Goal: Communication & Community: Answer question/provide support

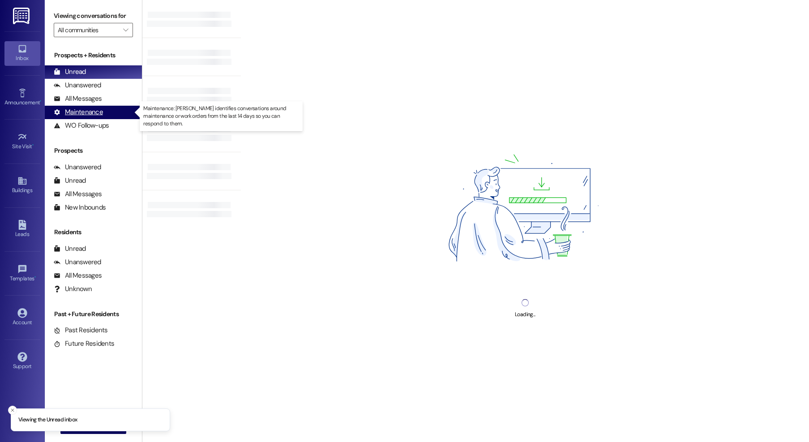
click at [89, 106] on div "Maintenance (undefined)" at bounding box center [93, 112] width 97 height 13
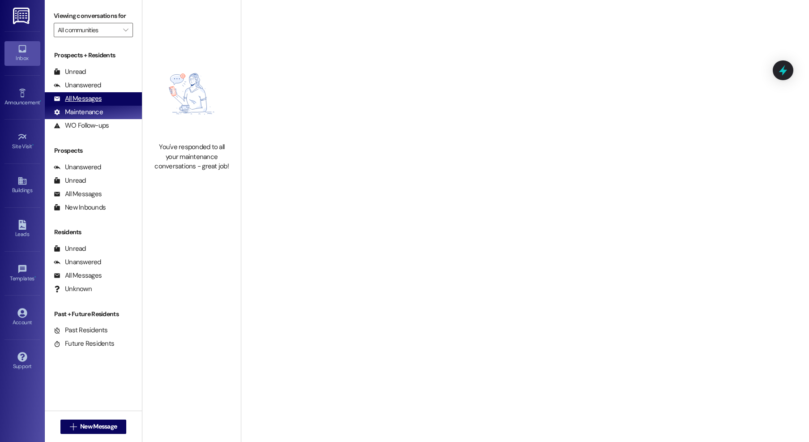
click at [85, 96] on div "All Messages" at bounding box center [78, 98] width 48 height 9
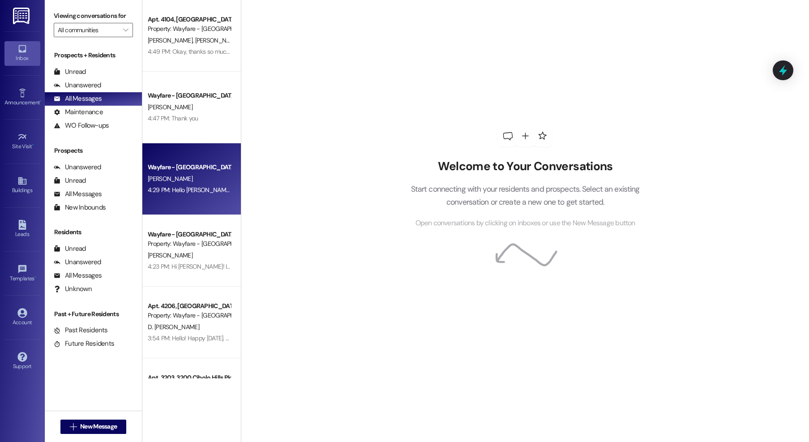
click at [193, 167] on div "Wayfare - [GEOGRAPHIC_DATA]" at bounding box center [189, 167] width 83 height 9
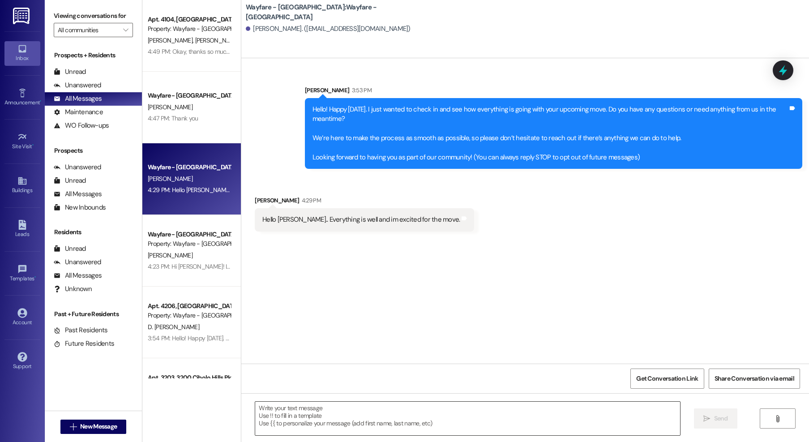
click at [407, 421] on textarea at bounding box center [467, 419] width 425 height 34
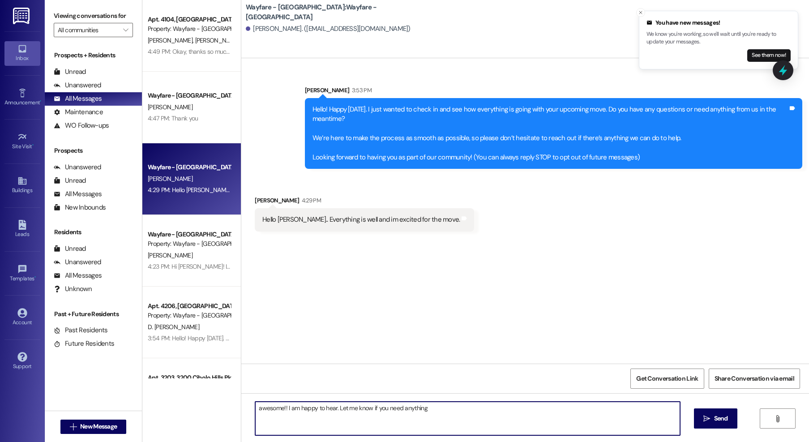
type textarea "awesome!! I am happy to hear. Let me know if you need anything."
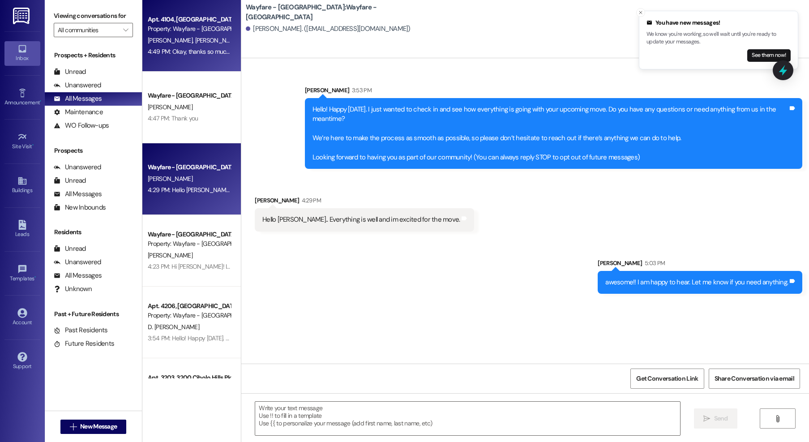
click at [193, 48] on div "4:49 PM: Okay, thanks so much! 4:49 PM: Okay, thanks so much!" at bounding box center [189, 51] width 83 height 8
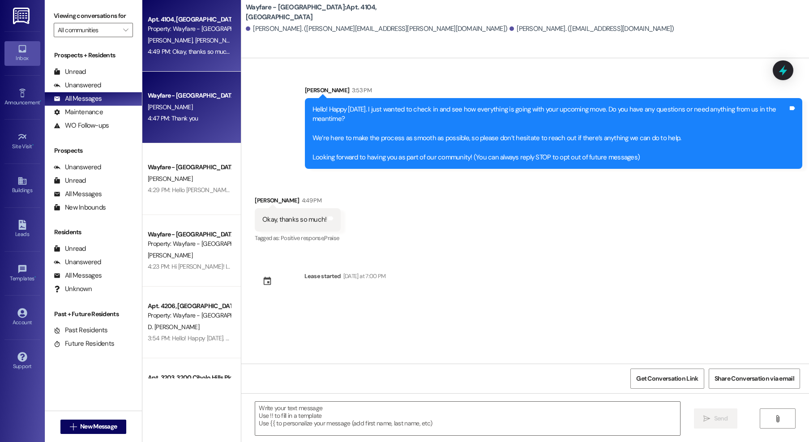
click at [195, 121] on div "4:47 PM: Thank you 4:47 PM: Thank you" at bounding box center [189, 118] width 85 height 11
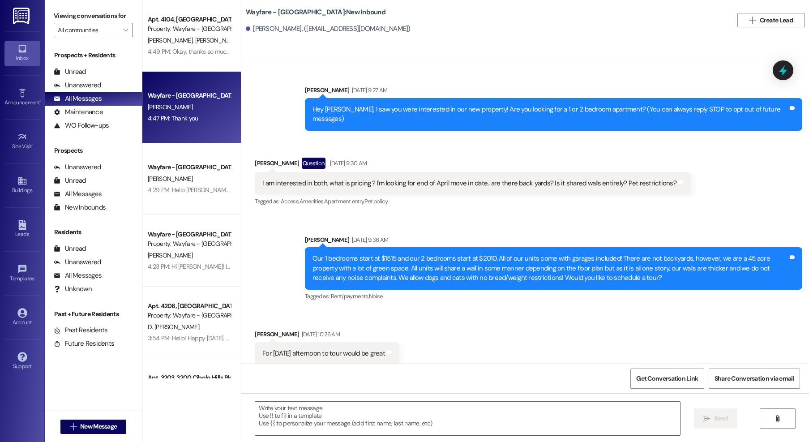
scroll to position [7056, 0]
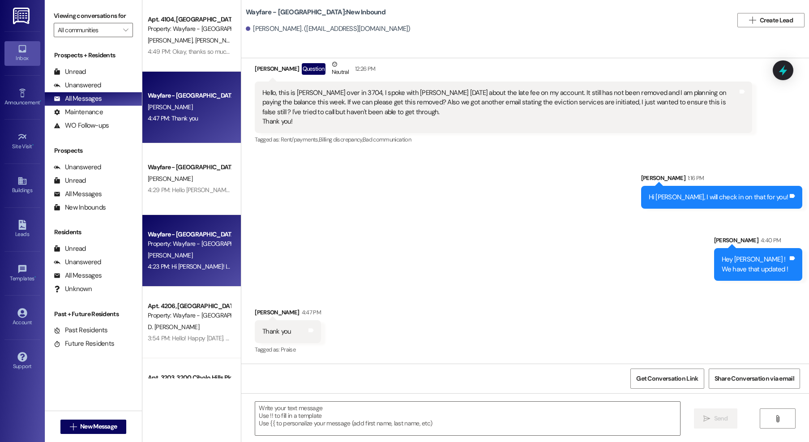
click at [172, 247] on div "Property: Wayfare - [GEOGRAPHIC_DATA]" at bounding box center [189, 243] width 83 height 9
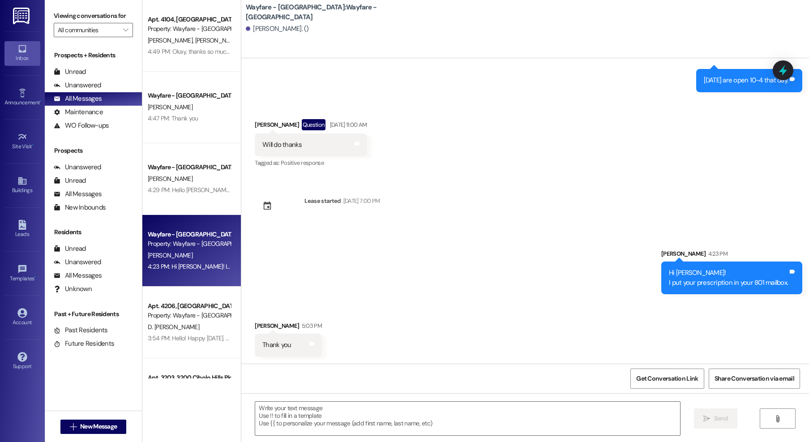
scroll to position [1773, 0]
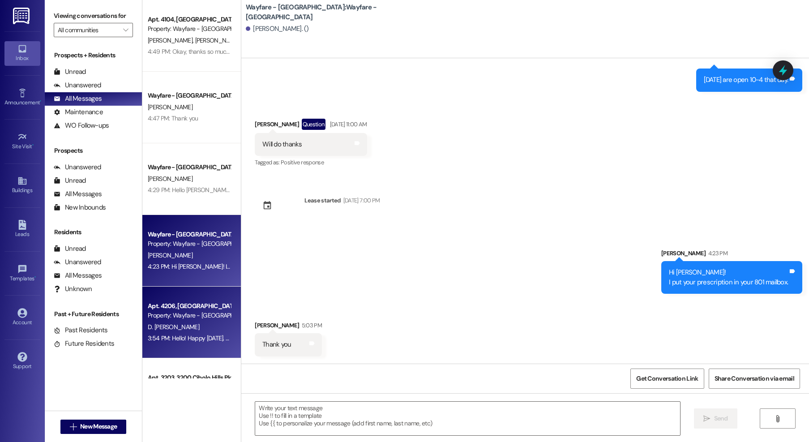
click at [165, 337] on div "3:54 PM: Hello! Happy Monday. This is Jordan from Wayfare! I just wanted to che…" at bounding box center [759, 338] width 1223 height 8
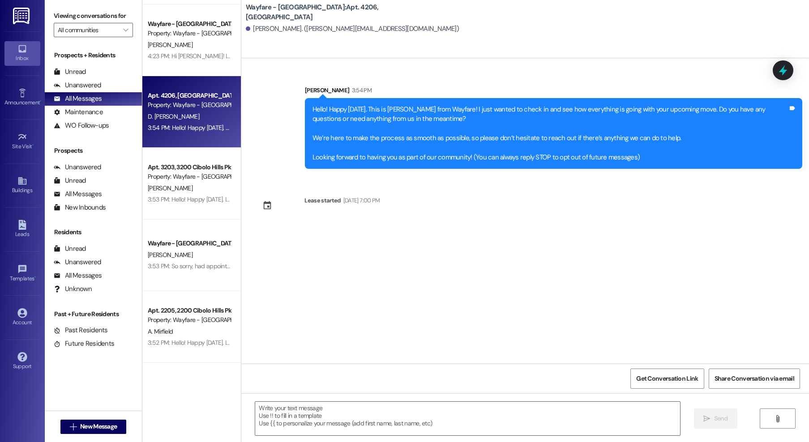
scroll to position [239, 0]
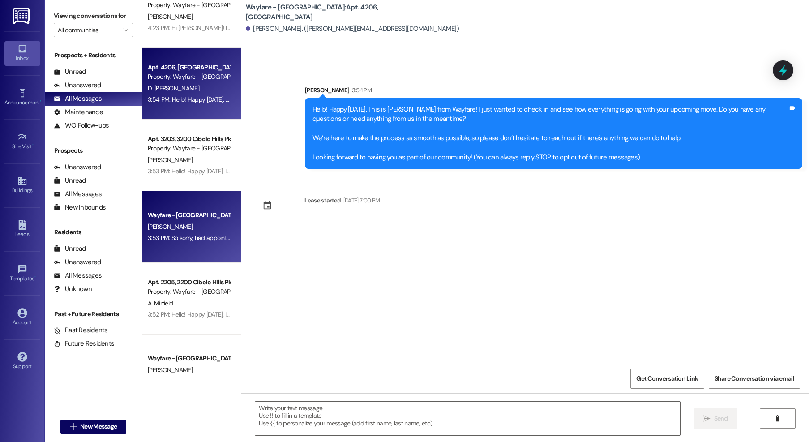
click at [186, 227] on div "L. Hicks" at bounding box center [189, 226] width 85 height 11
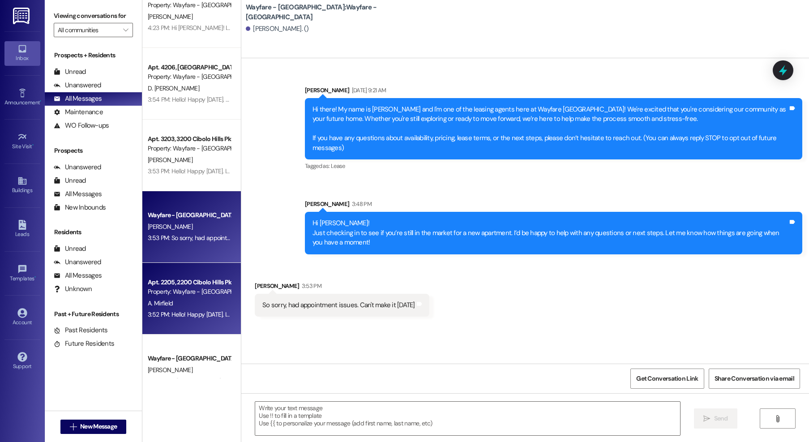
click at [199, 308] on div "A. Mirfield" at bounding box center [189, 303] width 85 height 11
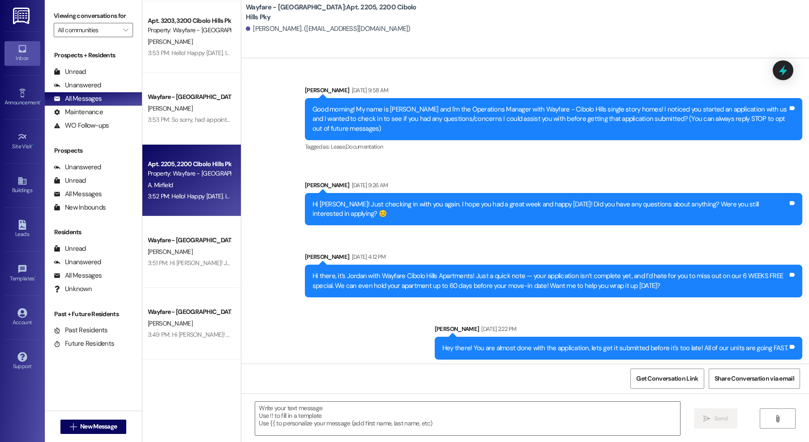
scroll to position [385, 0]
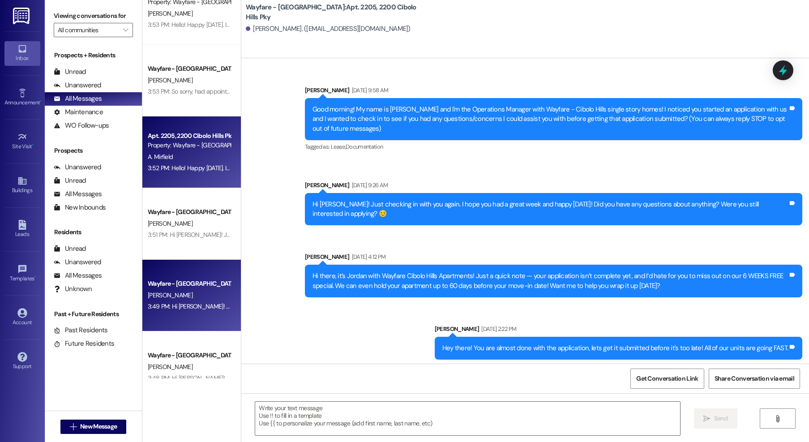
click at [198, 265] on div "Wayfare - Cibolo Hills Prospect T. Jackson 3:49 PM: Hi Trinity! Just checking i…" at bounding box center [191, 296] width 98 height 72
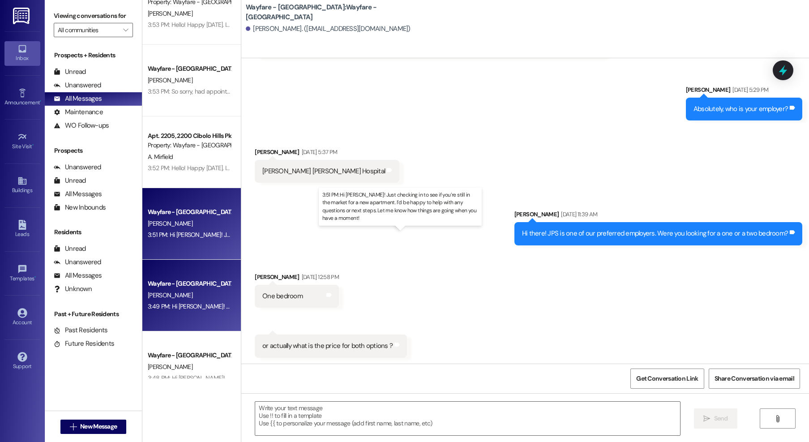
scroll to position [177, 0]
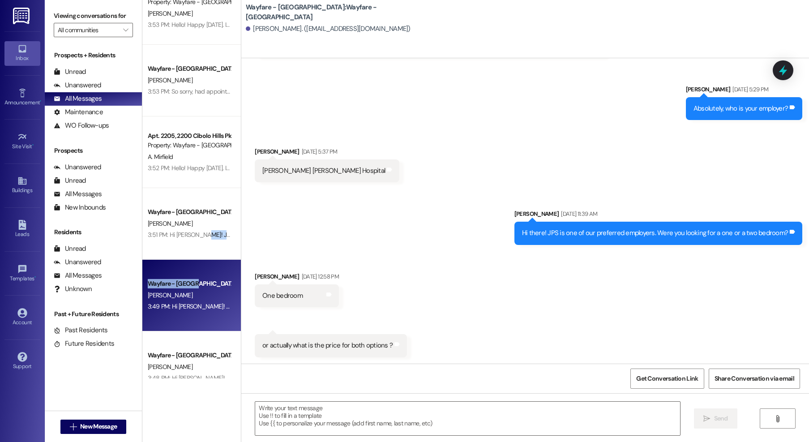
drag, startPoint x: 192, startPoint y: 235, endPoint x: 187, endPoint y: 284, distance: 49.9
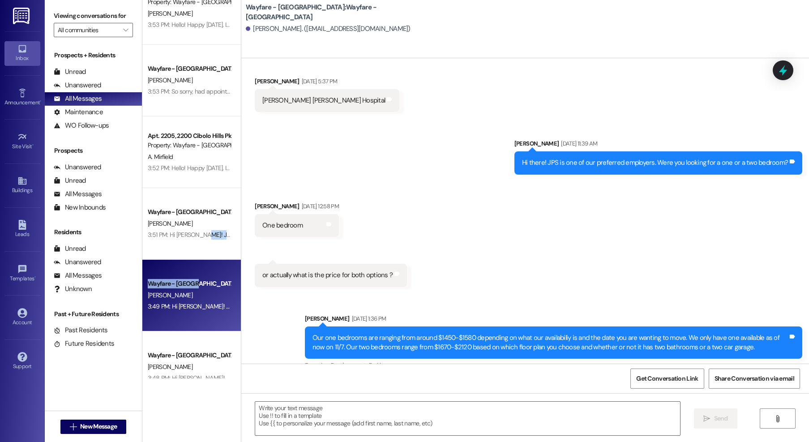
scroll to position [407, 0]
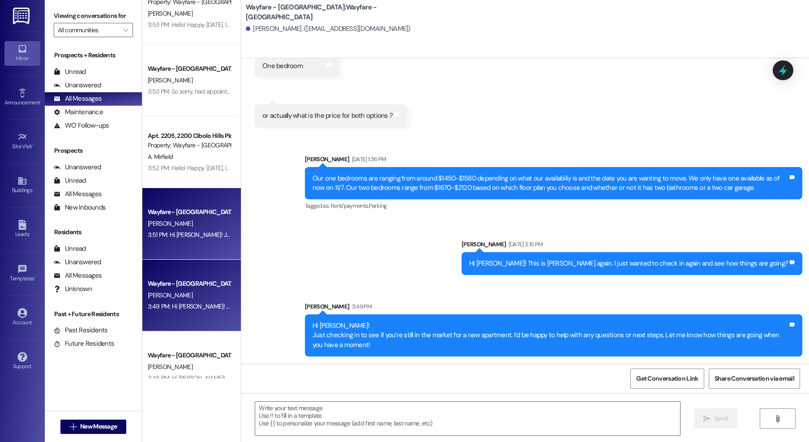
click at [180, 229] on div "E. Martinez" at bounding box center [189, 223] width 85 height 11
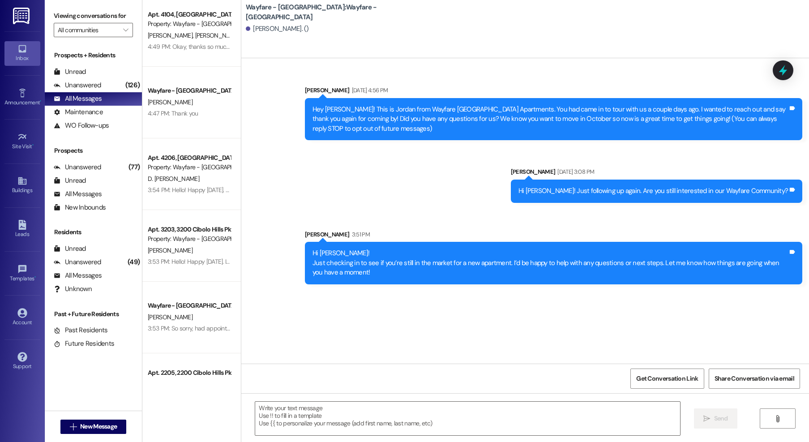
scroll to position [0, 0]
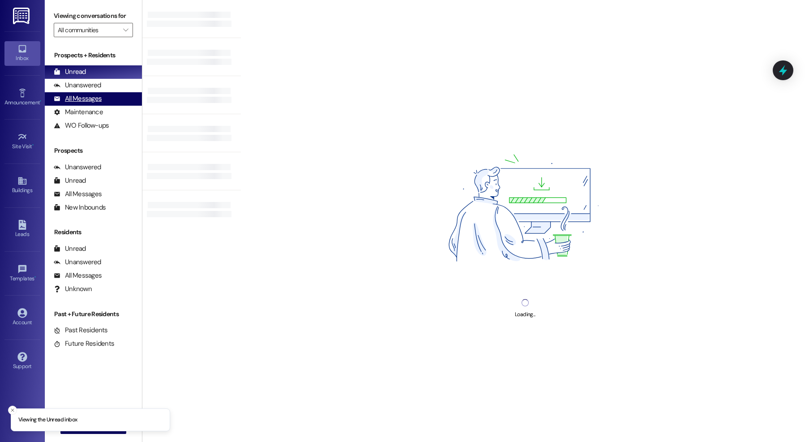
click at [89, 101] on div "All Messages" at bounding box center [78, 98] width 48 height 9
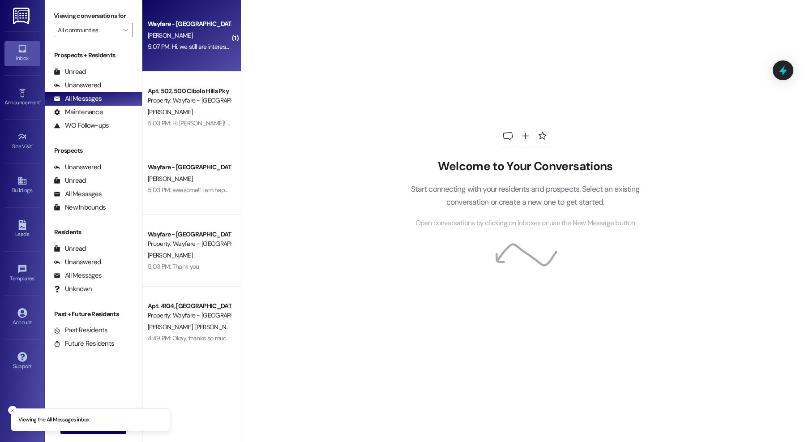
click at [216, 51] on div "5:07 PM: Hi, we still are interested but we have to sell our house first. I'll …" at bounding box center [189, 46] width 85 height 11
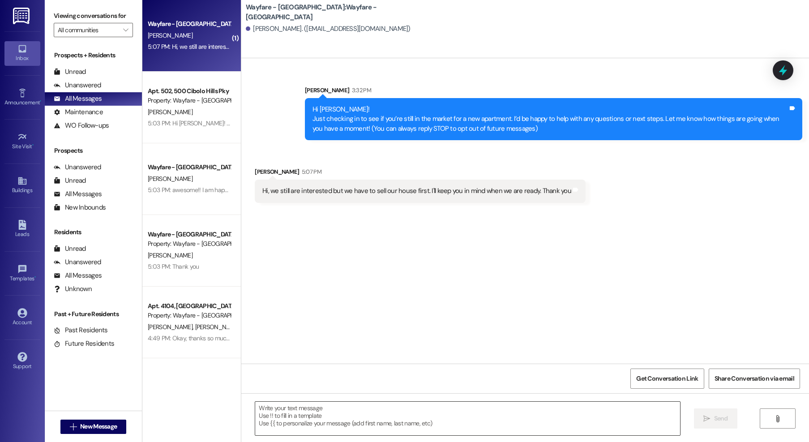
click at [488, 413] on textarea at bounding box center [467, 419] width 425 height 34
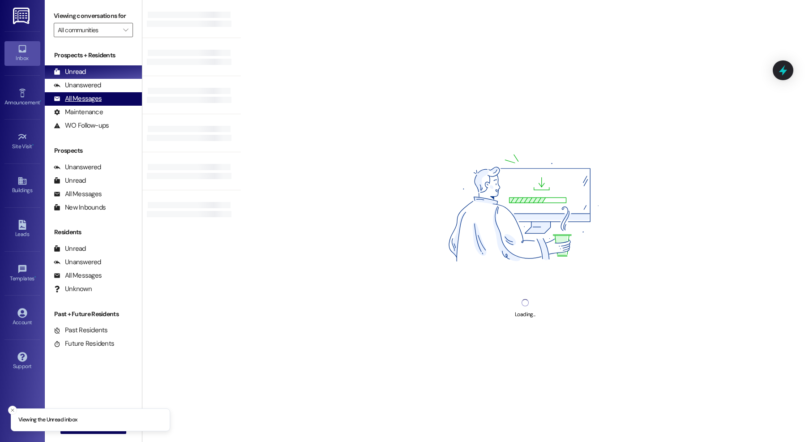
click at [97, 99] on div "All Messages" at bounding box center [78, 98] width 48 height 9
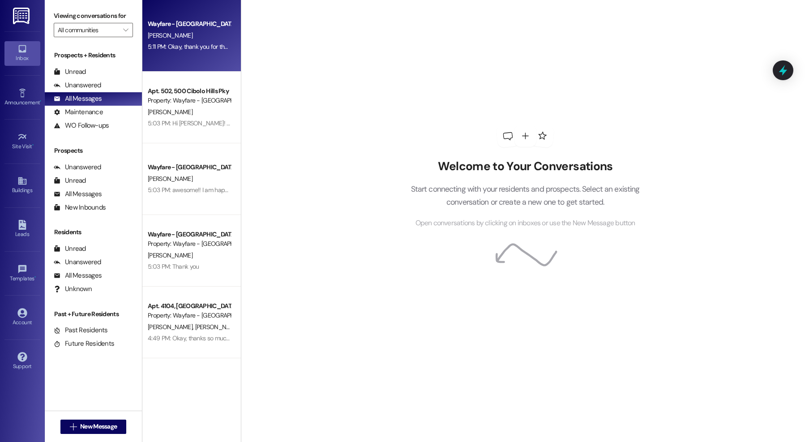
click at [177, 55] on div "Wayfare - Cibolo Hills Prospect V. ibanez 5:11 PM: Okay, thank you for the upda…" at bounding box center [191, 36] width 98 height 72
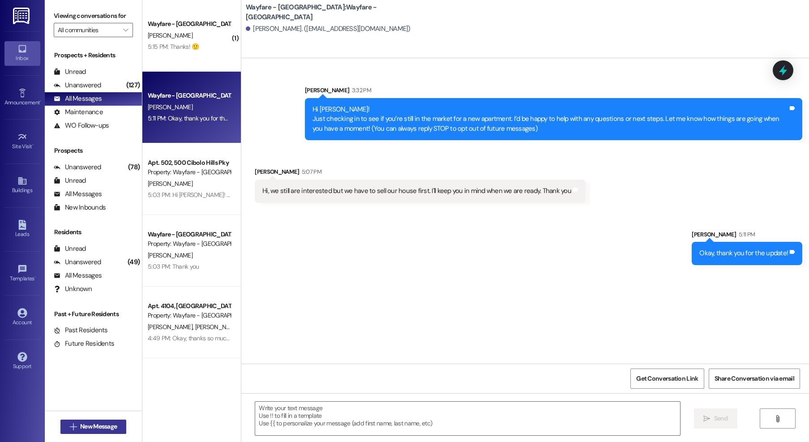
click at [94, 428] on span "New Message" at bounding box center [98, 426] width 37 height 9
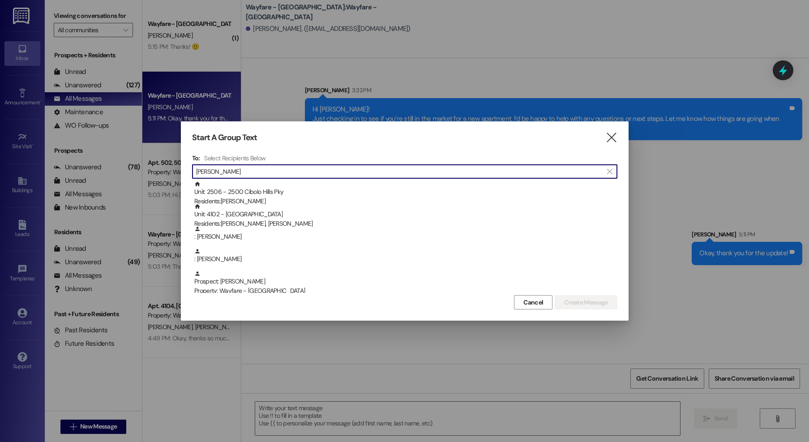
type input "dana"
